Goal: Navigation & Orientation: Find specific page/section

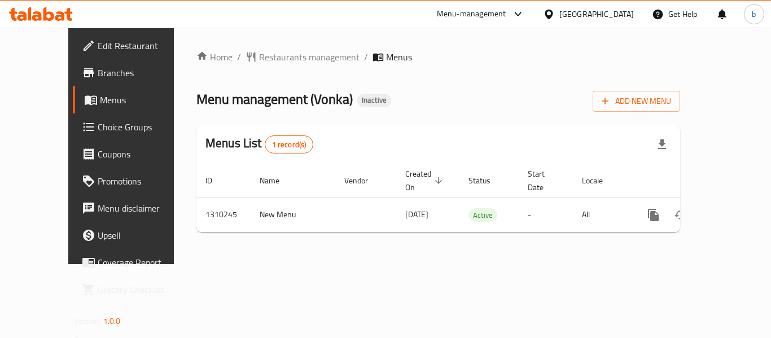
click at [34, 5] on div at bounding box center [41, 14] width 82 height 23
click at [45, 15] on icon at bounding box center [48, 14] width 11 height 14
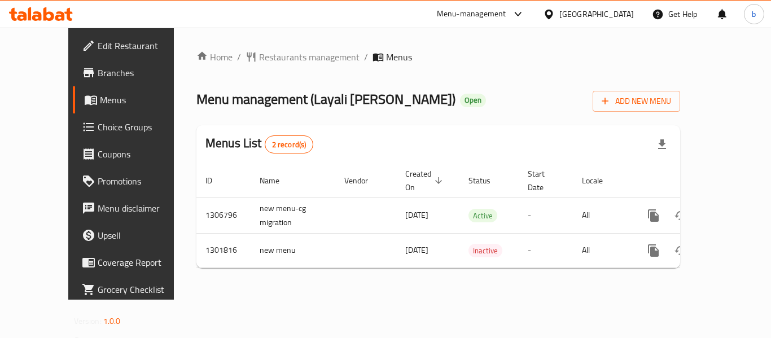
click at [563, 16] on div "[GEOGRAPHIC_DATA]" at bounding box center [596, 14] width 75 height 12
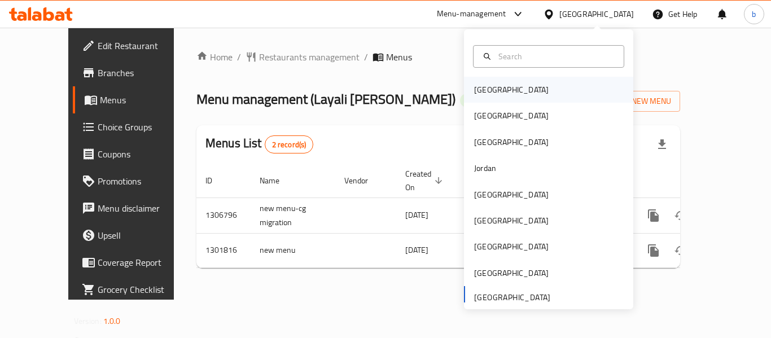
click at [474, 90] on div "[GEOGRAPHIC_DATA]" at bounding box center [511, 90] width 75 height 12
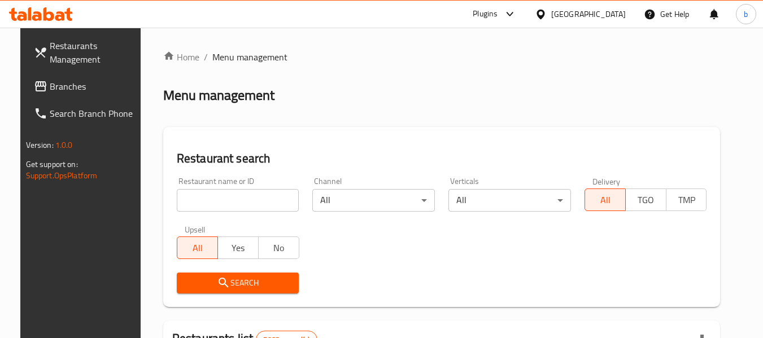
click at [50, 89] on span "Branches" at bounding box center [94, 87] width 89 height 14
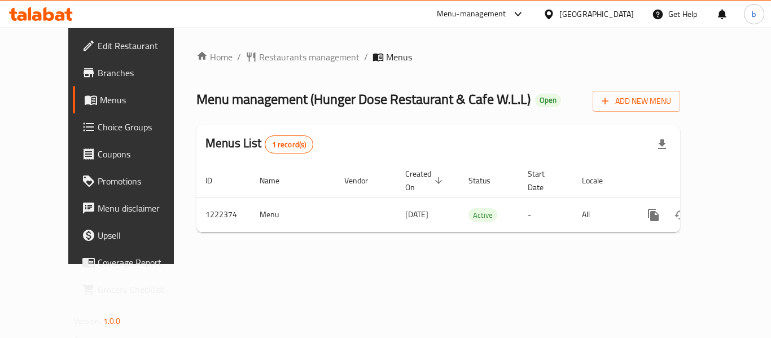
click at [623, 12] on div "[GEOGRAPHIC_DATA]" at bounding box center [596, 14] width 75 height 12
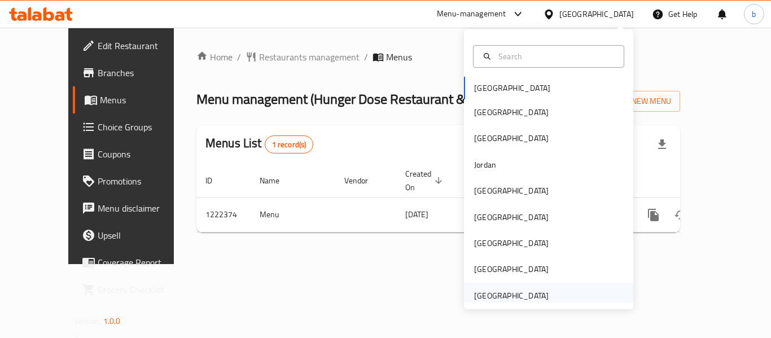
click at [506, 287] on div "[GEOGRAPHIC_DATA]" at bounding box center [511, 296] width 93 height 26
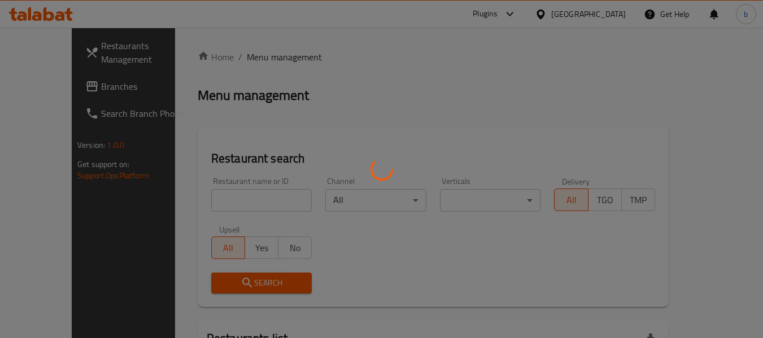
click at [51, 88] on div at bounding box center [381, 169] width 763 height 338
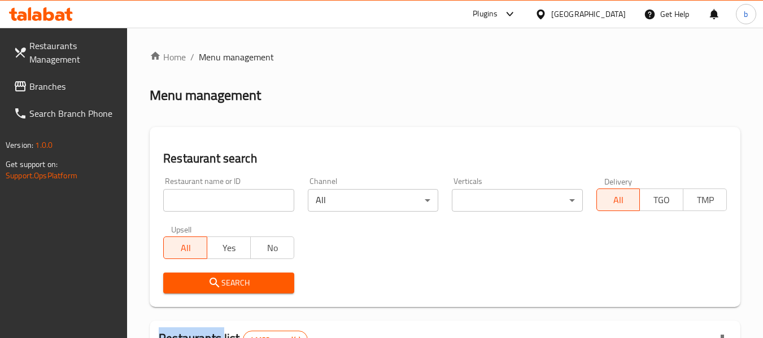
click at [51, 88] on span "Branches" at bounding box center [73, 87] width 89 height 14
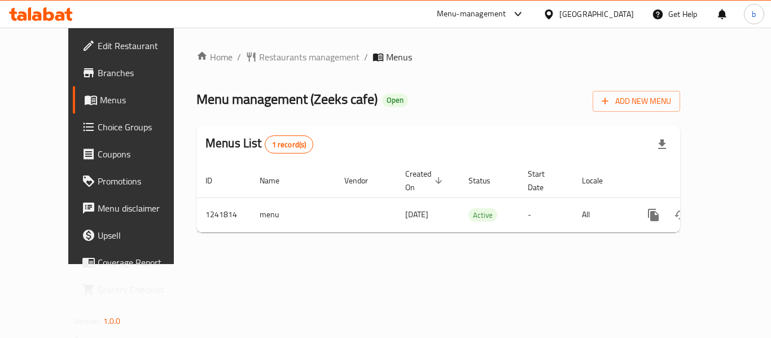
click at [577, 14] on div "[GEOGRAPHIC_DATA]" at bounding box center [596, 14] width 75 height 12
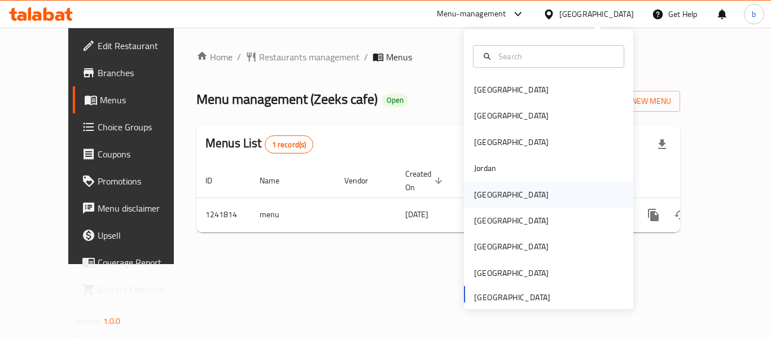
click at [481, 196] on div "[GEOGRAPHIC_DATA]" at bounding box center [511, 195] width 75 height 12
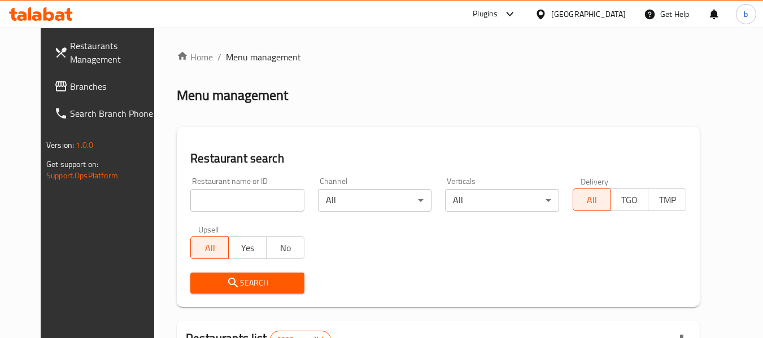
click at [610, 11] on div "[GEOGRAPHIC_DATA]" at bounding box center [588, 14] width 75 height 12
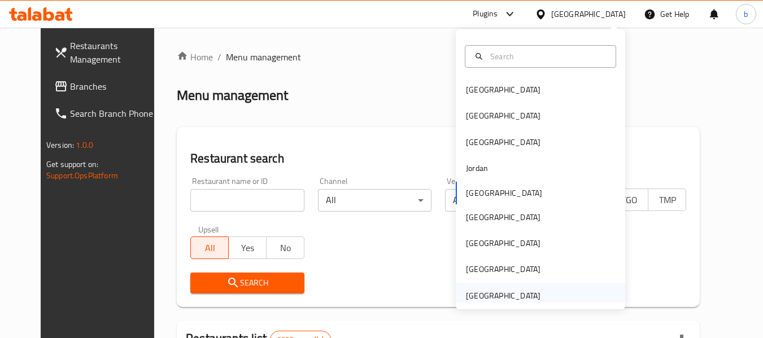
click at [520, 300] on div "[GEOGRAPHIC_DATA]" at bounding box center [503, 296] width 75 height 12
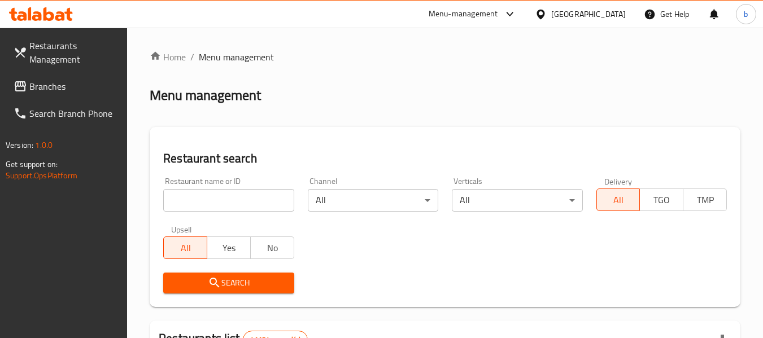
click at [51, 93] on span "Branches" at bounding box center [73, 87] width 89 height 14
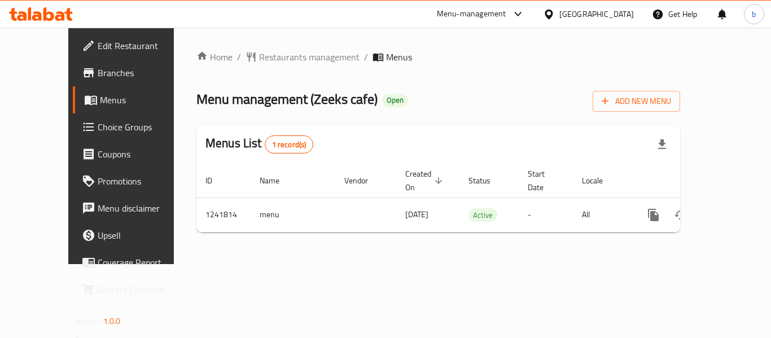
click at [79, 10] on div at bounding box center [41, 14] width 82 height 23
click at [62, 15] on icon at bounding box center [60, 16] width 10 height 10
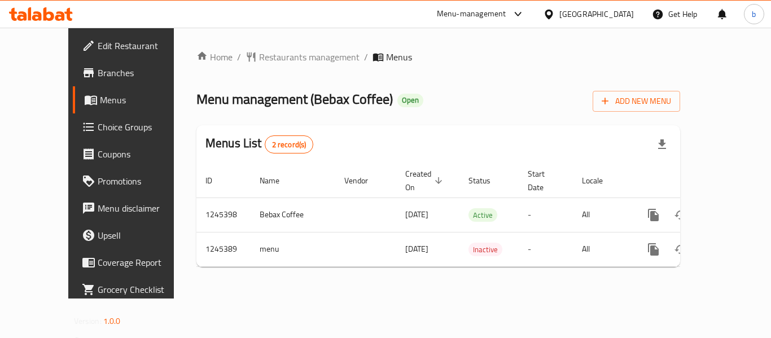
click at [587, 16] on div "[GEOGRAPHIC_DATA]" at bounding box center [596, 14] width 75 height 12
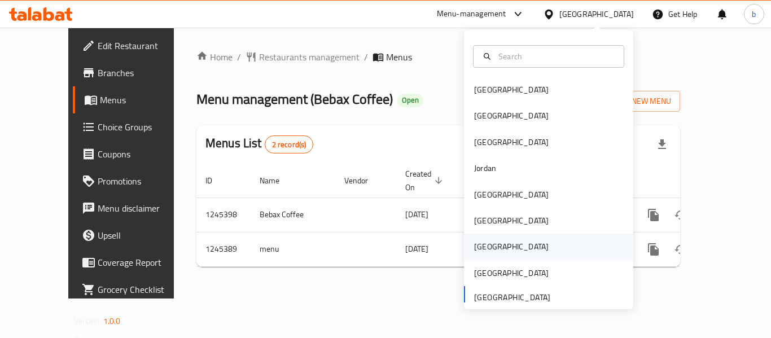
click at [478, 246] on div "[GEOGRAPHIC_DATA]" at bounding box center [511, 246] width 75 height 12
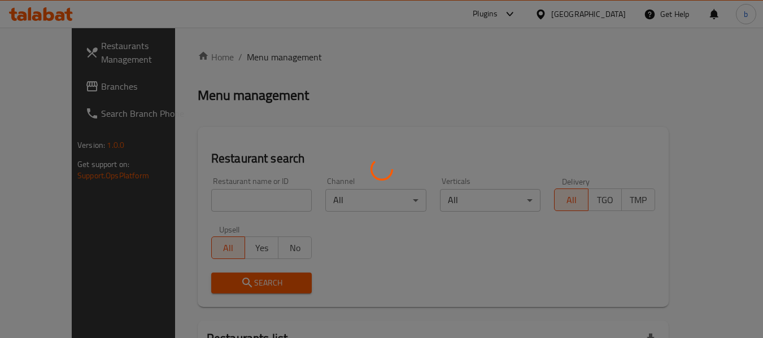
click at [55, 82] on div at bounding box center [381, 169] width 763 height 338
click at [55, 87] on div at bounding box center [381, 169] width 763 height 338
click at [41, 89] on div at bounding box center [381, 169] width 763 height 338
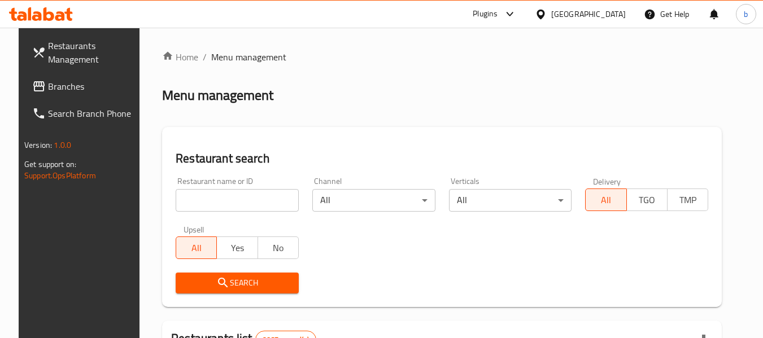
click at [48, 89] on span "Branches" at bounding box center [92, 87] width 89 height 14
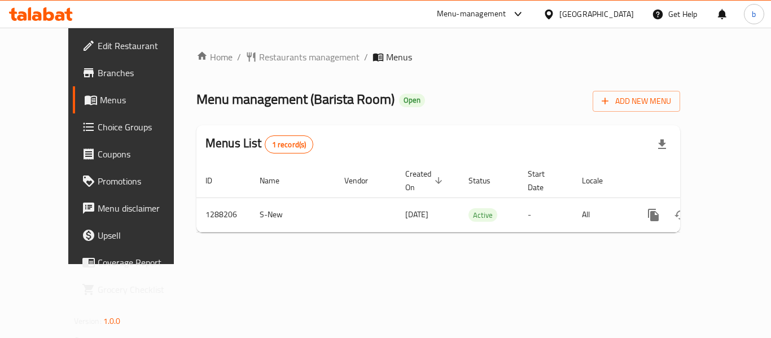
click at [559, 14] on div at bounding box center [551, 14] width 16 height 12
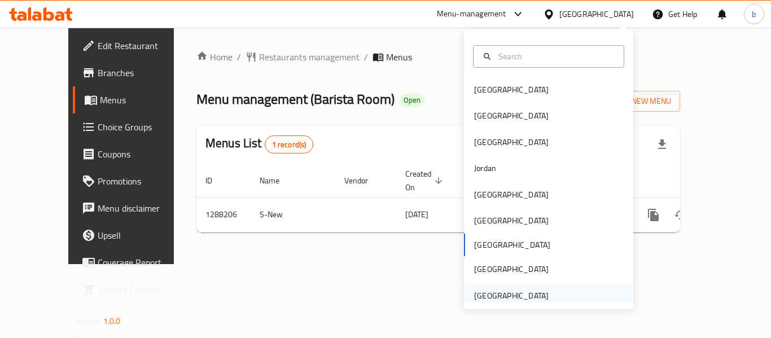
click at [480, 297] on div "[GEOGRAPHIC_DATA]" at bounding box center [511, 296] width 75 height 12
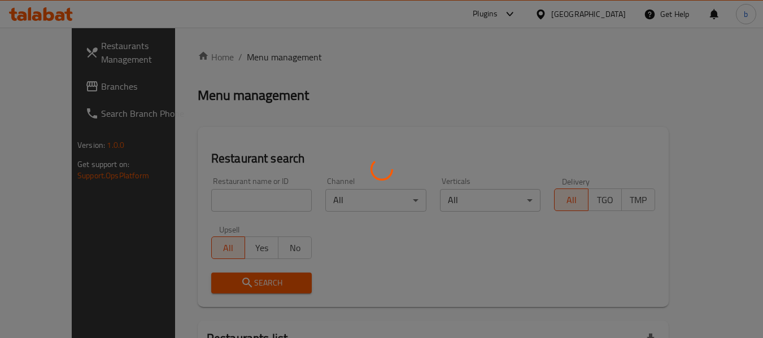
click at [63, 85] on div at bounding box center [381, 169] width 763 height 338
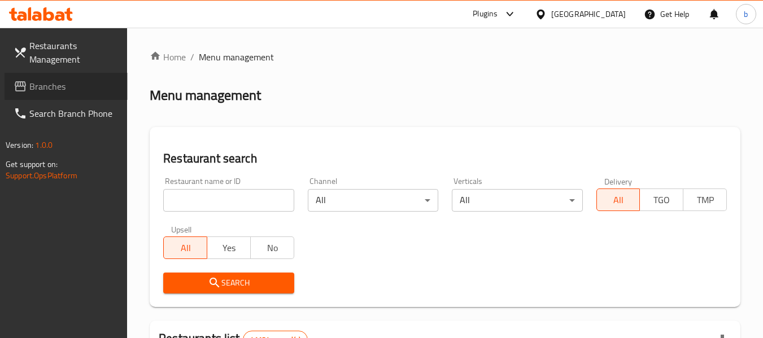
click at [63, 93] on span "Branches" at bounding box center [73, 87] width 89 height 14
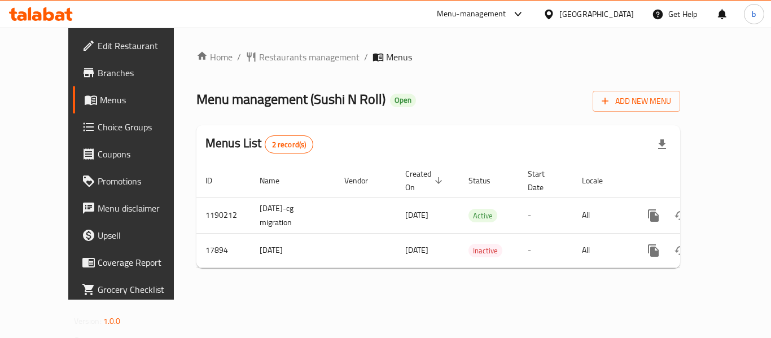
click at [610, 12] on div "[GEOGRAPHIC_DATA]" at bounding box center [596, 14] width 75 height 12
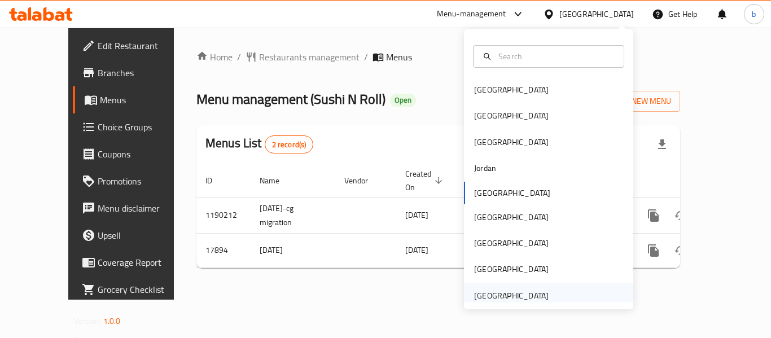
click at [497, 291] on div "[GEOGRAPHIC_DATA]" at bounding box center [511, 296] width 75 height 12
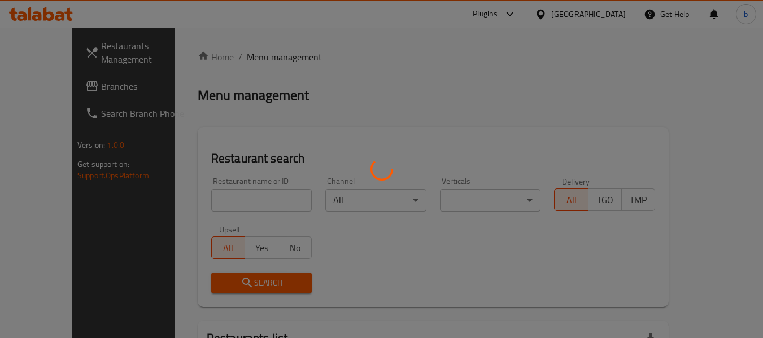
click at [62, 91] on div at bounding box center [381, 169] width 763 height 338
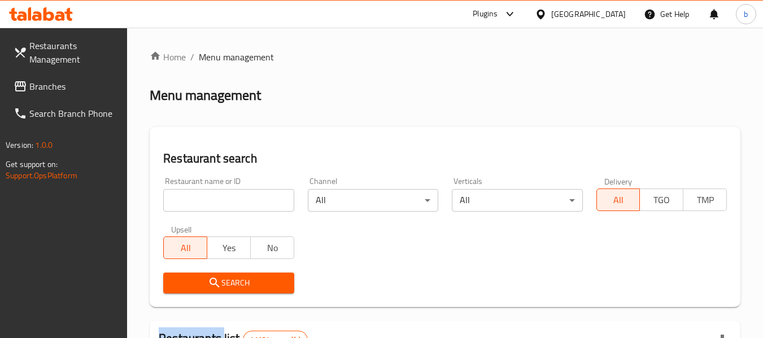
click at [62, 91] on span "Branches" at bounding box center [73, 87] width 89 height 14
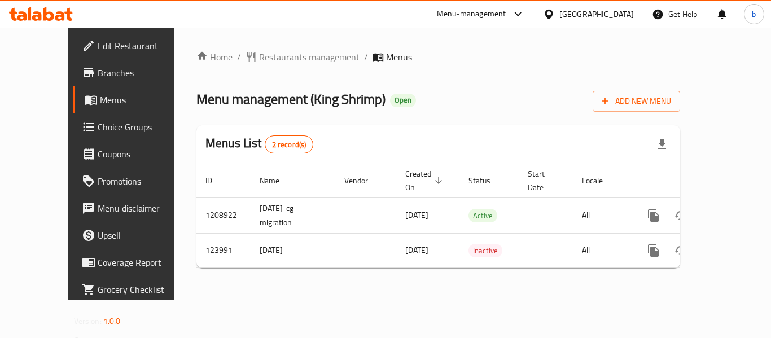
click at [43, 15] on icon at bounding box center [41, 14] width 64 height 14
click at [47, 15] on icon at bounding box center [41, 14] width 64 height 14
click at [607, 11] on div "[GEOGRAPHIC_DATA]" at bounding box center [596, 14] width 75 height 12
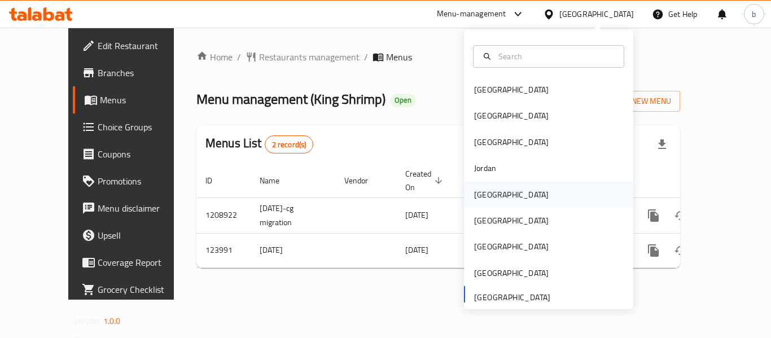
click at [476, 192] on div "[GEOGRAPHIC_DATA]" at bounding box center [511, 195] width 75 height 12
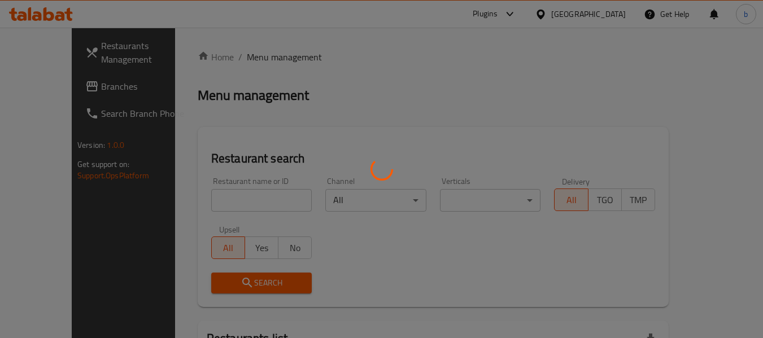
click at [59, 91] on div at bounding box center [381, 169] width 763 height 338
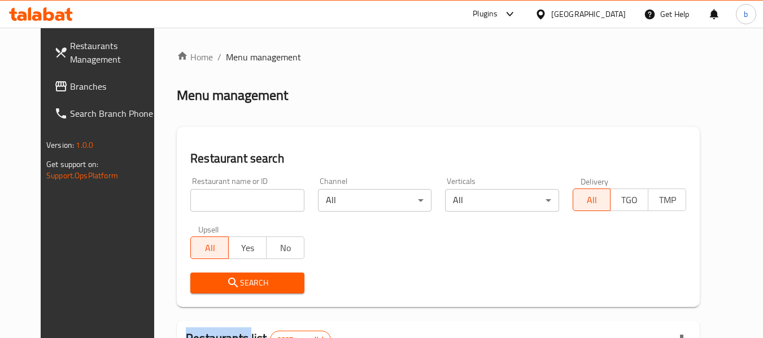
click at [70, 82] on span "Branches" at bounding box center [114, 87] width 89 height 14
